Goal: Check status: Check status

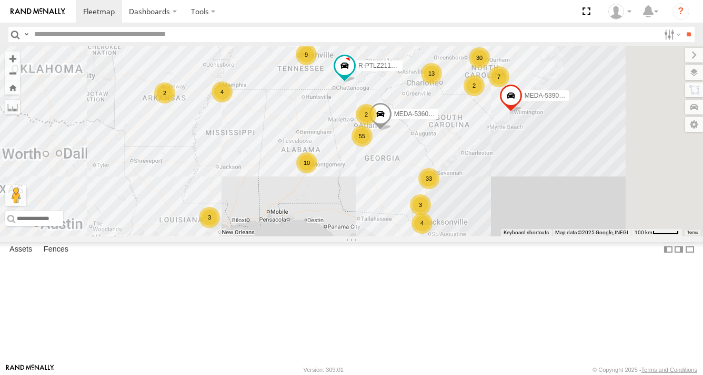
drag, startPoint x: 552, startPoint y: 205, endPoint x: 474, endPoint y: 321, distance: 139.7
click at [474, 237] on div "R-3747-Swing R-460513-Swing 33 32 55 61 2 10 15 7 30 3 9 12 13 R-PTLZ211377-Swi…" at bounding box center [351, 141] width 703 height 190
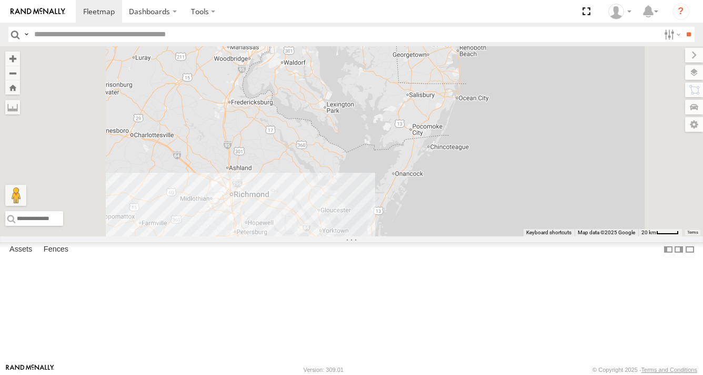
drag, startPoint x: 590, startPoint y: 195, endPoint x: 551, endPoint y: 320, distance: 131.6
click at [554, 237] on div "R-3747-Swing R-460513-Swing R-PTLZ211377-Swing MEDA-535204-Roll MEDA-536015-Swi…" at bounding box center [351, 141] width 703 height 190
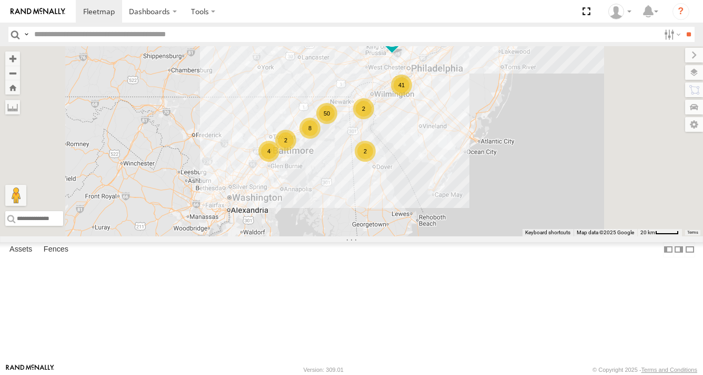
drag, startPoint x: 486, startPoint y: 202, endPoint x: 470, endPoint y: 257, distance: 56.4
click at [471, 237] on div "R-3747-Swing R-460513-Swing R-PTLZ211377-Swing MEDA-535204-Roll MEDA-536015-Swi…" at bounding box center [351, 141] width 703 height 190
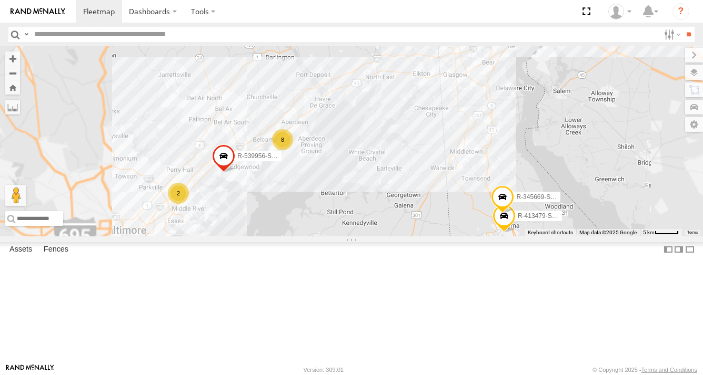
drag, startPoint x: 470, startPoint y: 129, endPoint x: 517, endPoint y: 293, distance: 171.4
click at [517, 237] on div "R-3747-Swing R-460513-Swing R-PTLZ211377-Swing MEDA-535204-Roll MEDA-536015-Swi…" at bounding box center [351, 141] width 703 height 190
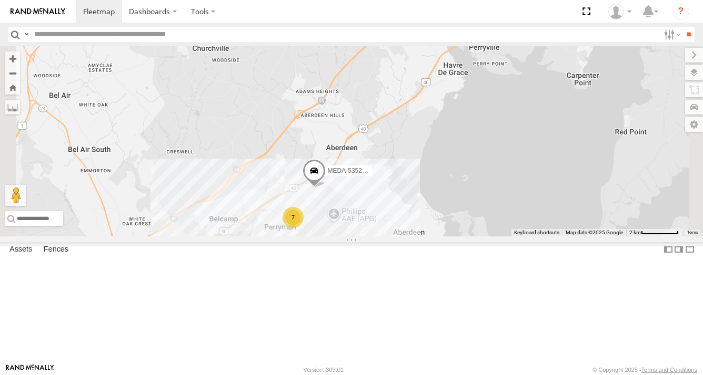
drag, startPoint x: 478, startPoint y: 301, endPoint x: 490, endPoint y: 215, distance: 87.1
click at [490, 216] on div "R-3747-Swing R-460513-Swing R-PTLZ211377-Swing MEDA-535204-Roll MEDA-536015-Swi…" at bounding box center [351, 141] width 703 height 190
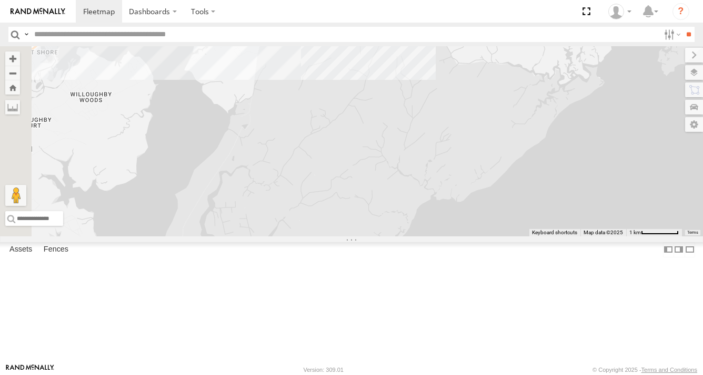
drag, startPoint x: 451, startPoint y: 155, endPoint x: 449, endPoint y: 338, distance: 183.5
click at [452, 237] on div "R-3747-Swing R-460513-Swing R-PTLZ211377-Swing MEDA-535204-Roll MEDA-536015-Swi…" at bounding box center [351, 141] width 703 height 190
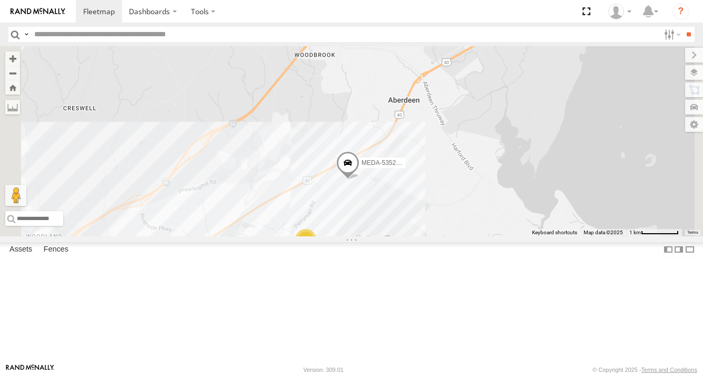
drag, startPoint x: 453, startPoint y: 330, endPoint x: 448, endPoint y: 243, distance: 87.0
click at [448, 237] on div "R-3747-Swing R-460513-Swing R-PTLZ211377-Swing MEDA-535204-Roll MEDA-536015-Swi…" at bounding box center [351, 141] width 703 height 190
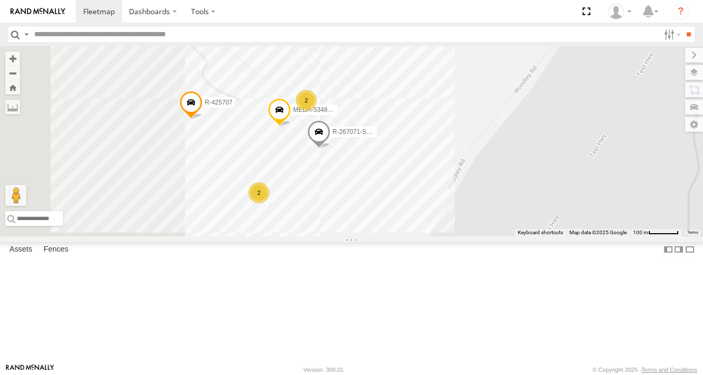
drag, startPoint x: 440, startPoint y: 247, endPoint x: 500, endPoint y: 242, distance: 60.7
click at [500, 237] on div "R-3747-Swing R-460513-Swing R-PTLZ211377-Swing MEDA-535204-Roll MEDA-536015-Swi…" at bounding box center [351, 141] width 703 height 190
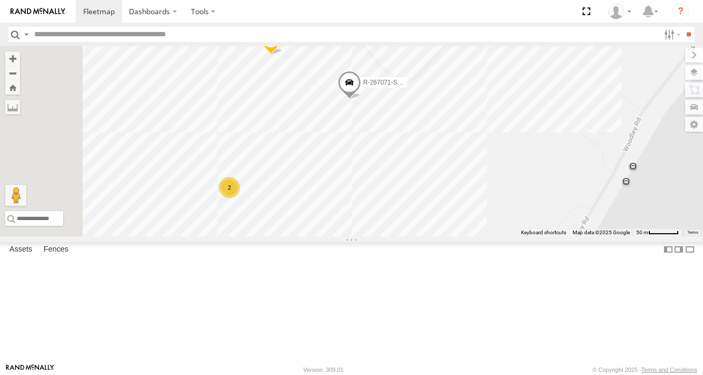
drag, startPoint x: 501, startPoint y: 252, endPoint x: 603, endPoint y: 260, distance: 101.8
click at [603, 237] on div "R-3747-Swing R-460513-Swing R-PTLZ211377-Swing MEDA-535204-Roll MEDA-536015-Swi…" at bounding box center [351, 141] width 703 height 190
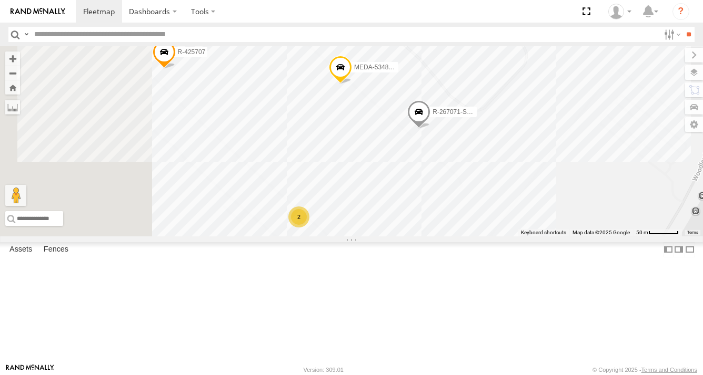
drag, startPoint x: 580, startPoint y: 259, endPoint x: 651, endPoint y: 288, distance: 76.9
click at [651, 237] on div "R-3747-Swing R-460513-Swing R-PTLZ211377-Swing MEDA-535204-Roll MEDA-536015-Swi…" at bounding box center [351, 141] width 703 height 190
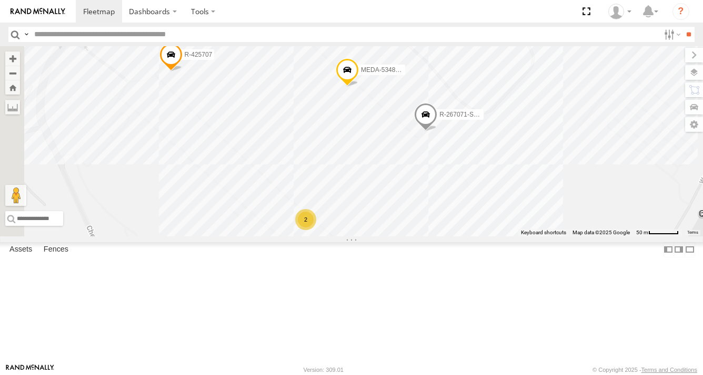
click at [316, 230] on div "2" at bounding box center [305, 219] width 21 height 21
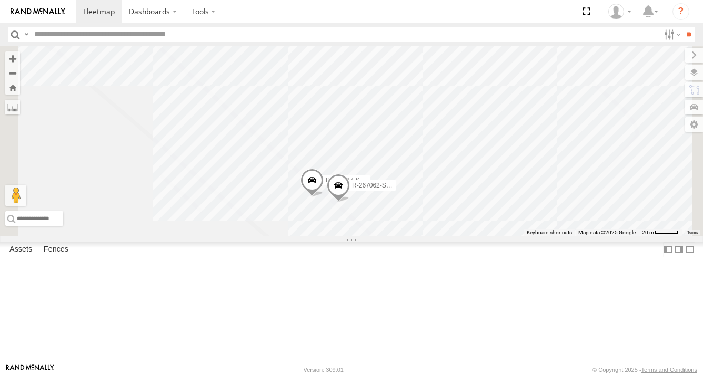
drag, startPoint x: 396, startPoint y: 176, endPoint x: 438, endPoint y: 280, distance: 112.1
click at [438, 237] on div "R-3747-Swing R-460513-Swing R-PTLZ211377-Swing MEDA-535204-Roll MEDA-536015-Swi…" at bounding box center [351, 141] width 703 height 190
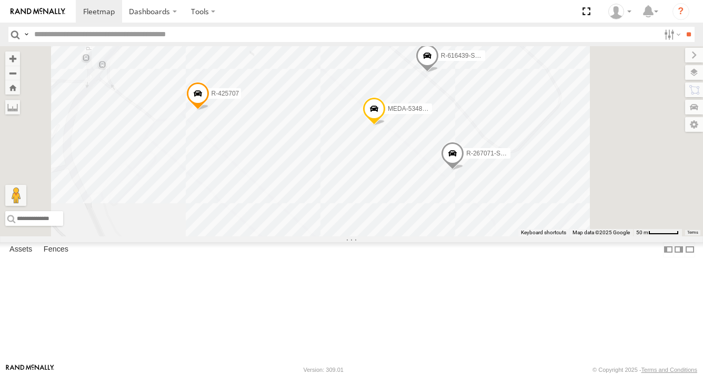
click at [209, 111] on span at bounding box center [197, 97] width 23 height 28
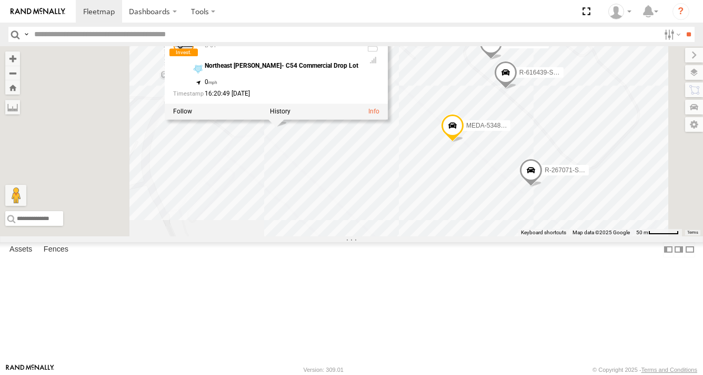
drag, startPoint x: 460, startPoint y: 216, endPoint x: 533, endPoint y: 229, distance: 73.8
click at [533, 229] on div "R-3747-Swing R-460513-Swing R-PTLZ211377-Swing MEDA-535204-Roll MEDA-536015-Swi…" at bounding box center [351, 141] width 703 height 190
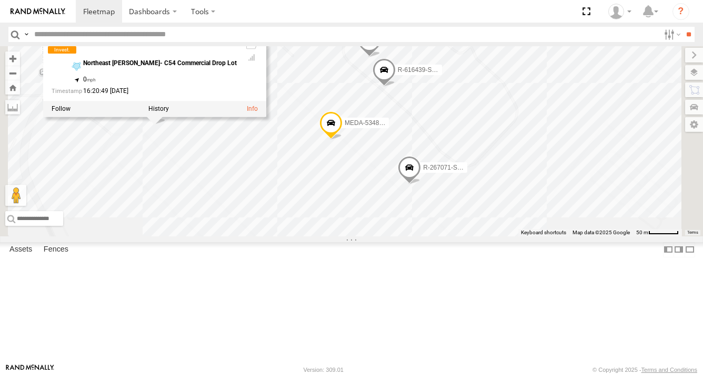
drag, startPoint x: 546, startPoint y: 220, endPoint x: 441, endPoint y: 217, distance: 105.2
click at [441, 217] on div "R-3747-Swing R-460513-Swing R-PTLZ211377-Swing MEDA-535204-Roll MEDA-536015-Swi…" at bounding box center [351, 141] width 703 height 190
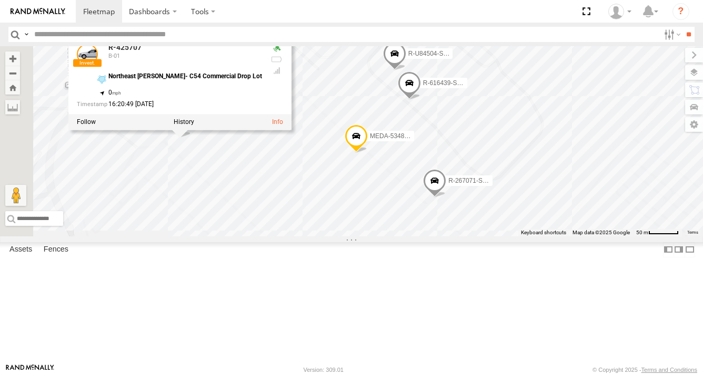
drag, startPoint x: 464, startPoint y: 232, endPoint x: 490, endPoint y: 246, distance: 29.6
click at [490, 237] on div "R-3747-Swing R-460513-Swing R-PTLZ211377-Swing MEDA-535204-Roll MEDA-536015-Swi…" at bounding box center [351, 141] width 703 height 190
click at [368, 153] on span at bounding box center [355, 139] width 23 height 28
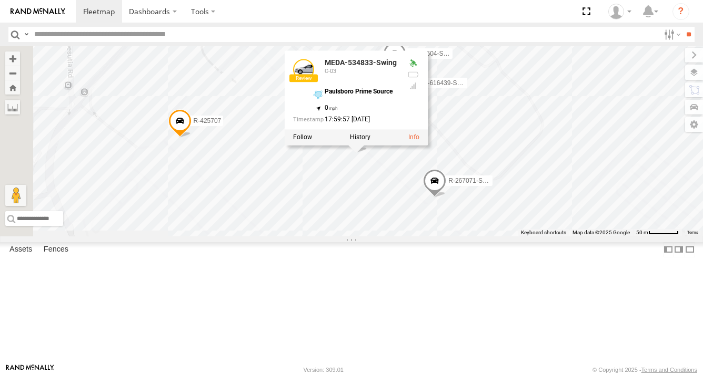
click at [512, 237] on div "R-3747-Swing R-460513-Swing R-PTLZ211377-Swing MEDA-535204-Roll MEDA-536015-Swi…" at bounding box center [351, 141] width 703 height 190
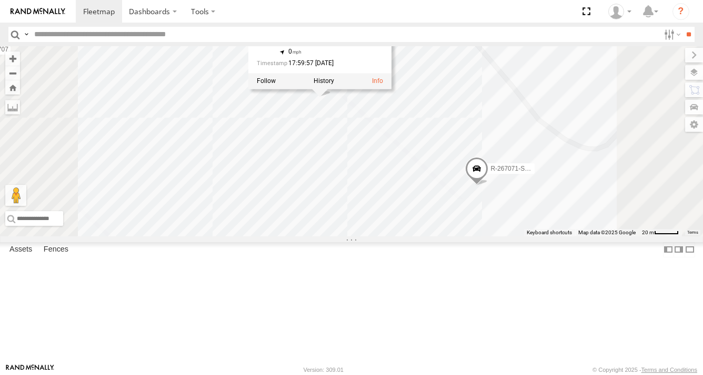
click at [509, 237] on div "R-3747-Swing R-460513-Swing R-PTLZ211377-Swing MEDA-535204-Roll MEDA-536015-Swi…" at bounding box center [351, 141] width 703 height 190
drag, startPoint x: 507, startPoint y: 245, endPoint x: 499, endPoint y: 222, distance: 24.3
click at [503, 235] on div "R-3747-Swing R-460513-Swing R-PTLZ211377-Swing MEDA-535204-Roll MEDA-536015-Swi…" at bounding box center [351, 141] width 703 height 190
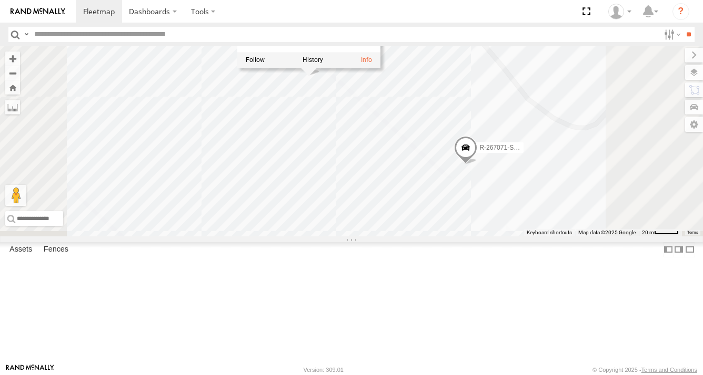
click at [380, 53] on div "MEDA-534833-Swing C-03 Paulsboro Prime Source 39.47347 , -76.19733 0 17:59:57 […" at bounding box center [308, 13] width 143 height 79
click at [490, 236] on div "R-3747-Swing R-460513-Swing R-PTLZ211377-Swing MEDA-535204-Roll MEDA-536015-Swi…" at bounding box center [351, 141] width 703 height 190
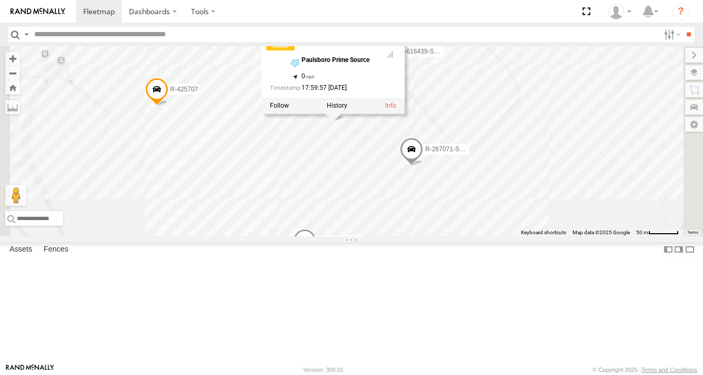
click at [404, 98] on div "MEDA-534833-Swing C-03 Paulsboro Prime Source 39.47347 , -76.19733 0 17:59:57 […" at bounding box center [332, 58] width 143 height 79
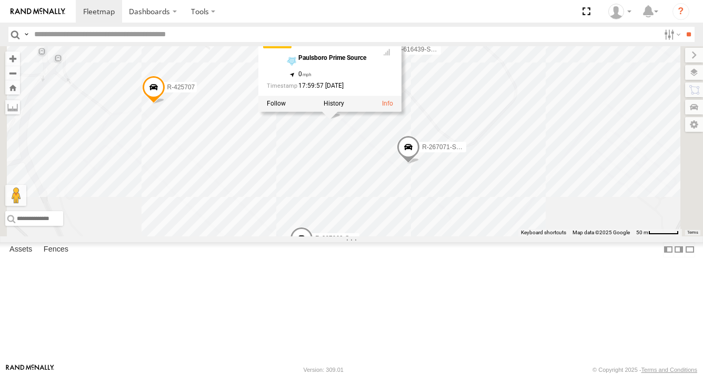
click at [583, 156] on div "R-3747-Swing R-460513-Swing R-PTLZ211377-Swing MEDA-535204-Roll MEDA-536015-Swi…" at bounding box center [351, 141] width 703 height 190
click at [399, 110] on div at bounding box center [327, 102] width 143 height 16
click at [440, 197] on div "R-3747-Swing R-460513-Swing R-PTLZ211377-Swing MEDA-535204-Roll MEDA-536015-Swi…" at bounding box center [351, 141] width 703 height 190
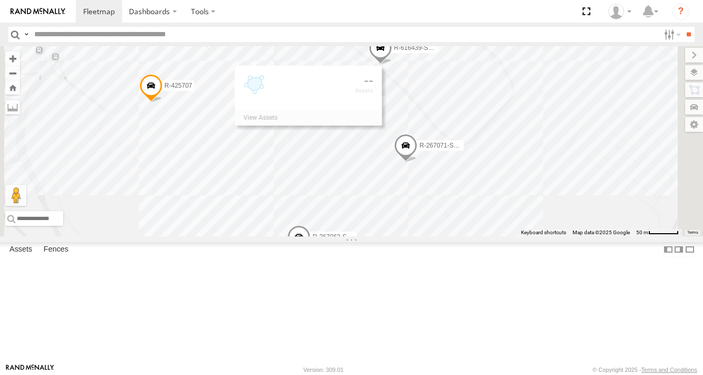
click at [440, 197] on div "R-3747-Swing R-460513-Swing R-PTLZ211377-Swing MEDA-535204-Roll MEDA-536015-Swi…" at bounding box center [351, 141] width 703 height 190
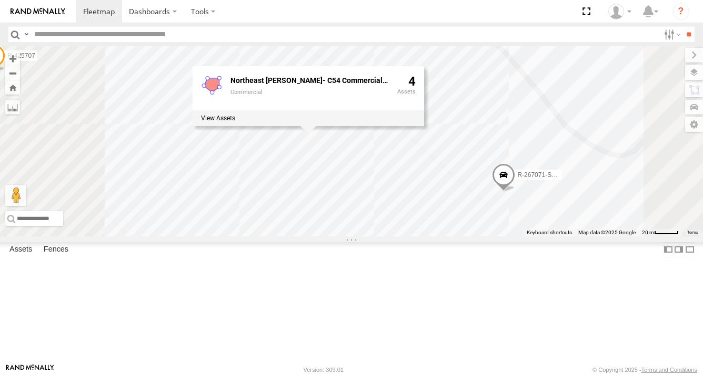
click at [466, 210] on div "R-3747-Swing R-460513-Swing R-PTLZ211377-Swing MEDA-535204-Roll MEDA-536015-Swi…" at bounding box center [351, 141] width 703 height 190
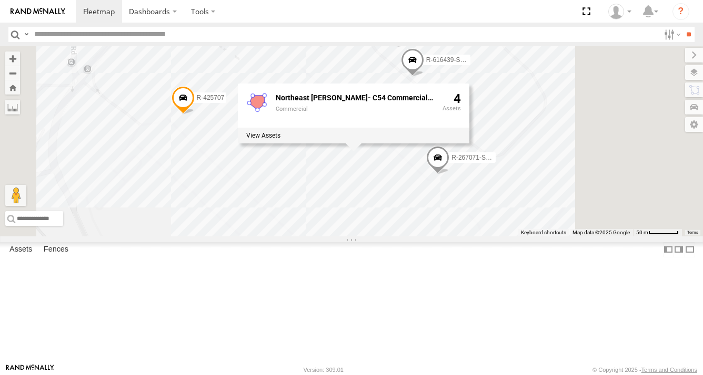
click at [660, 237] on div "R-3747-Swing R-460513-Swing R-PTLZ211377-Swing MEDA-535204-Roll MEDA-536015-Swi…" at bounding box center [351, 141] width 703 height 190
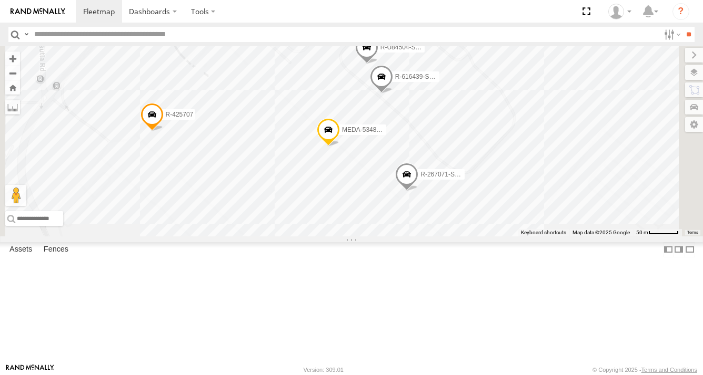
drag, startPoint x: 600, startPoint y: 174, endPoint x: 566, endPoint y: 190, distance: 37.6
click at [566, 190] on div "R-3747-Swing R-460513-Swing R-PTLZ211377-Swing MEDA-535204-Roll MEDA-536015-Swi…" at bounding box center [351, 141] width 703 height 190
